Goal: Communication & Community: Answer question/provide support

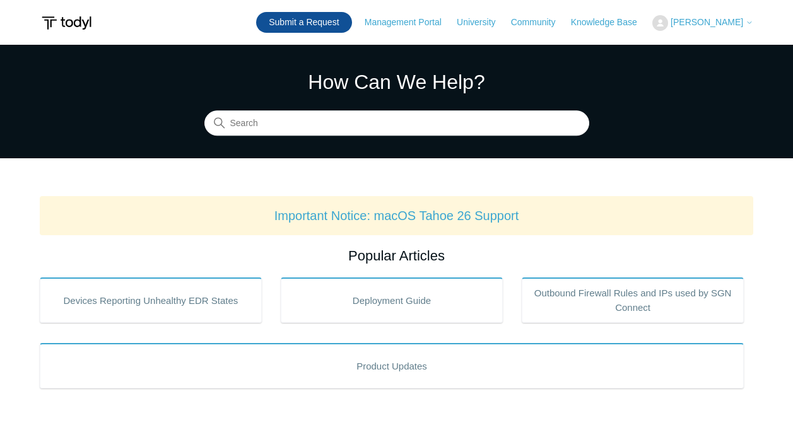
click at [323, 29] on link "Submit a Request" at bounding box center [303, 22] width 95 height 21
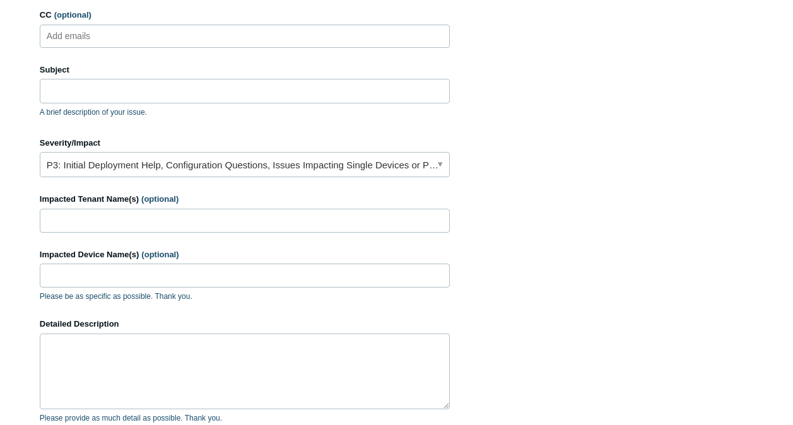
scroll to position [153, 0]
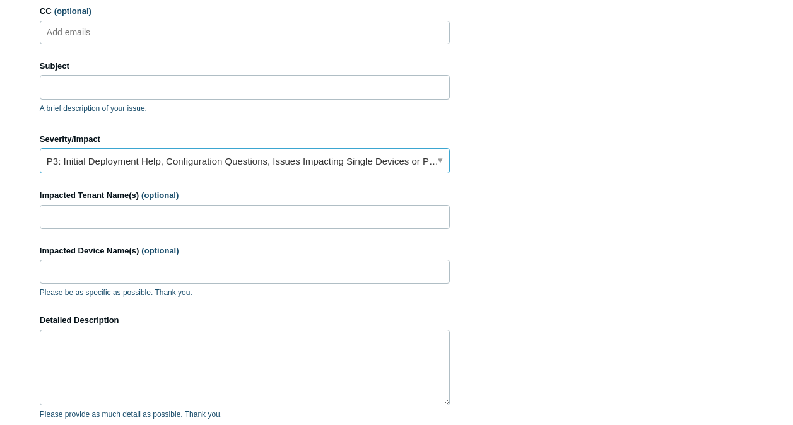
click at [261, 170] on link "P3: Initial Deployment Help, Configuration Questions, Issues Impacting Single D…" at bounding box center [245, 160] width 410 height 25
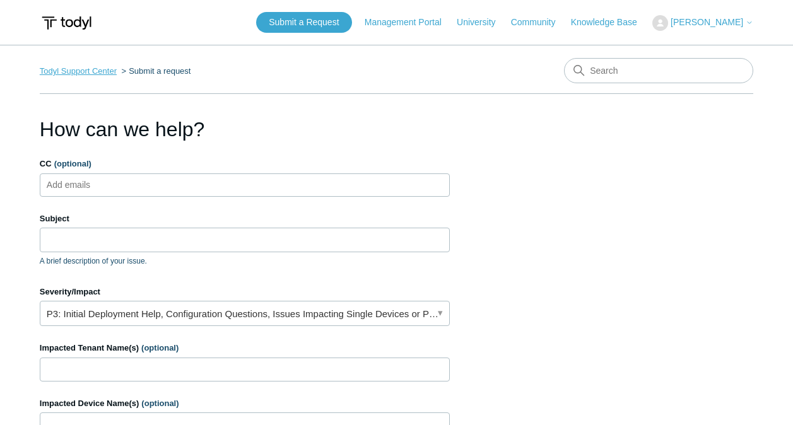
click at [103, 73] on link "Todyl Support Center" at bounding box center [78, 70] width 77 height 9
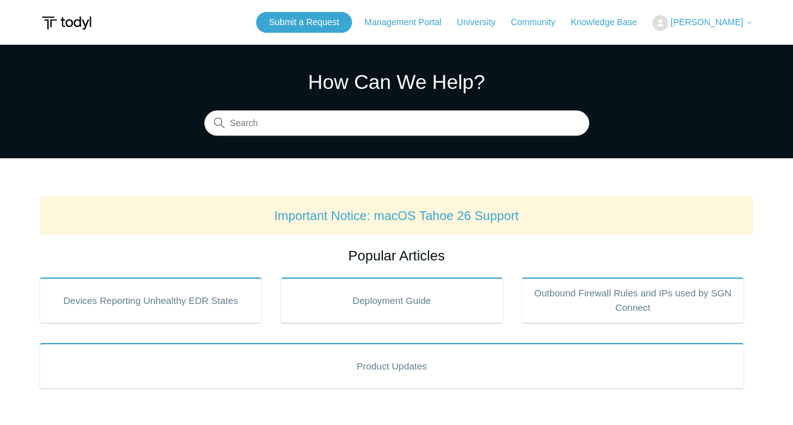
click at [700, 20] on span "[PERSON_NAME]" at bounding box center [707, 22] width 73 height 10
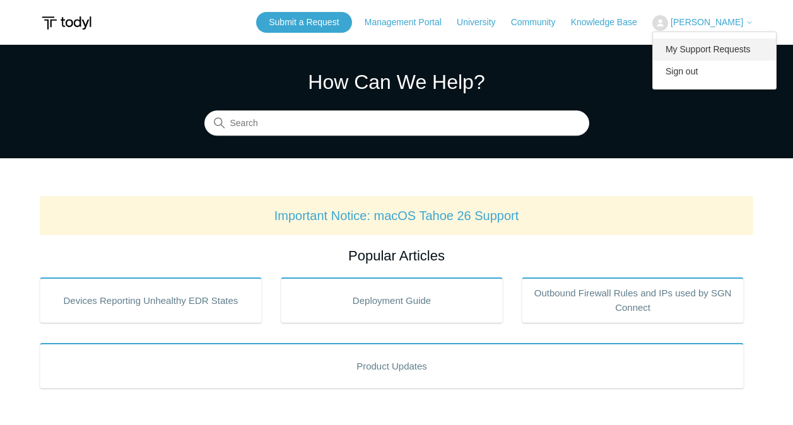
click at [709, 50] on link "My Support Requests" at bounding box center [714, 49] width 123 height 22
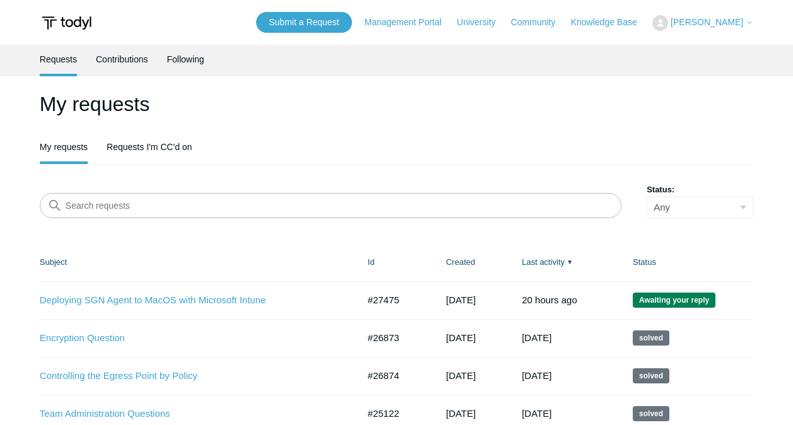
click at [151, 132] on header "My requests My requests Requests I'm CC'd on" at bounding box center [397, 127] width 714 height 76
click at [152, 137] on link "Requests I'm CC'd on" at bounding box center [149, 146] width 85 height 27
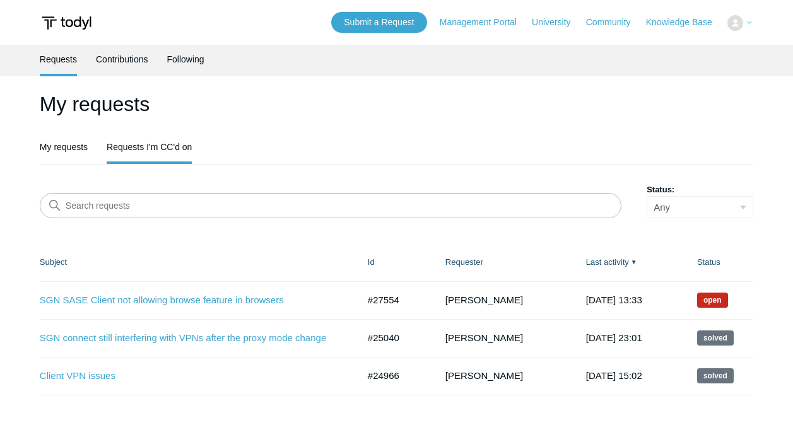
click at [155, 141] on link "Requests I'm CC'd on" at bounding box center [149, 147] width 85 height 29
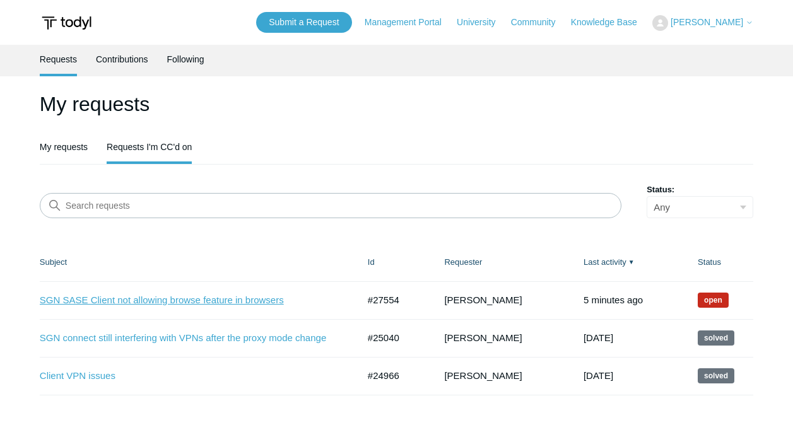
click at [241, 297] on link "SGN SASE Client not allowing browse feature in browsers" at bounding box center [190, 300] width 300 height 15
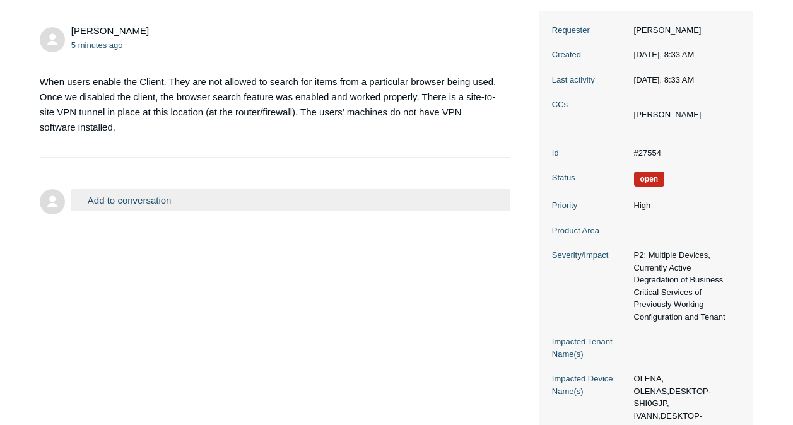
scroll to position [203, 0]
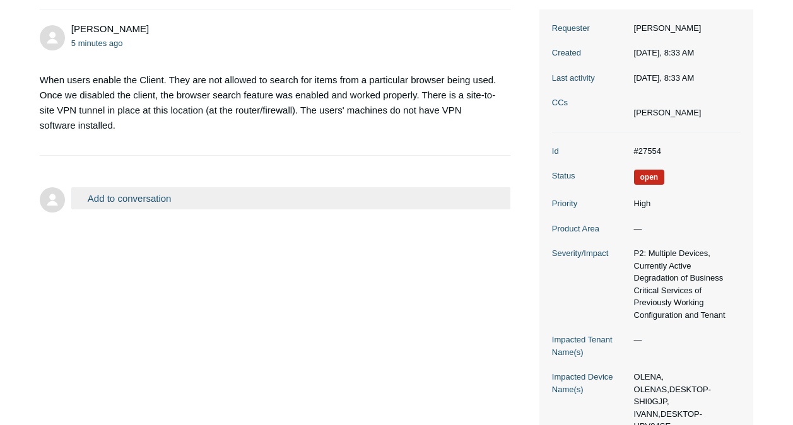
click at [140, 206] on button "Add to conversation" at bounding box center [291, 198] width 440 height 22
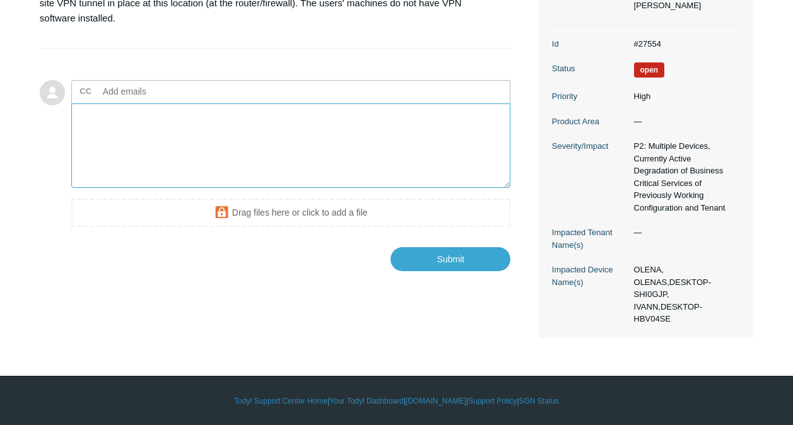
scroll to position [0, 0]
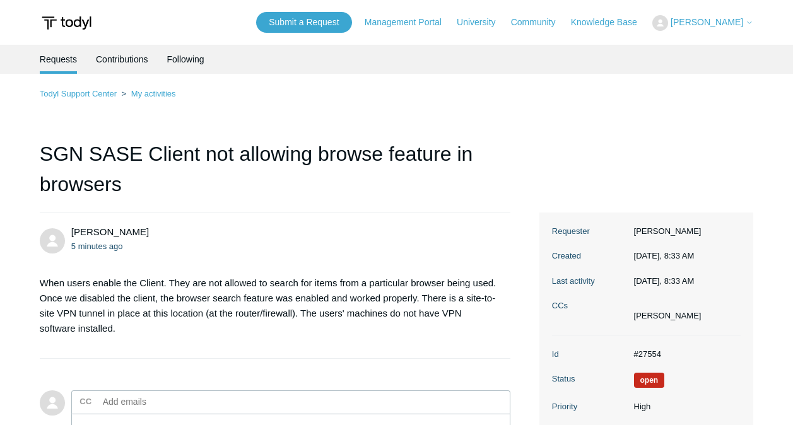
click at [201, 301] on p "When users enable the Client. They are not allowed to search for items from a p…" at bounding box center [269, 306] width 459 height 61
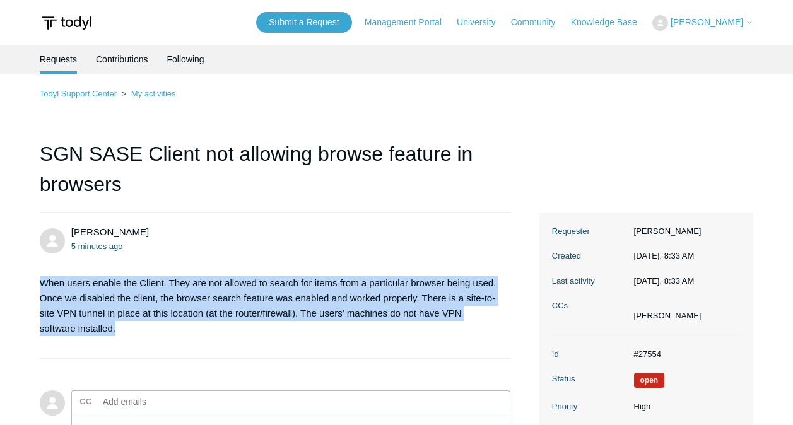
click at [201, 301] on p "When users enable the Client. They are not allowed to search for items from a p…" at bounding box center [269, 306] width 459 height 61
click at [275, 289] on p "When users enable the Client. They are not allowed to search for items from a p…" at bounding box center [269, 306] width 459 height 61
